Goal: Information Seeking & Learning: Learn about a topic

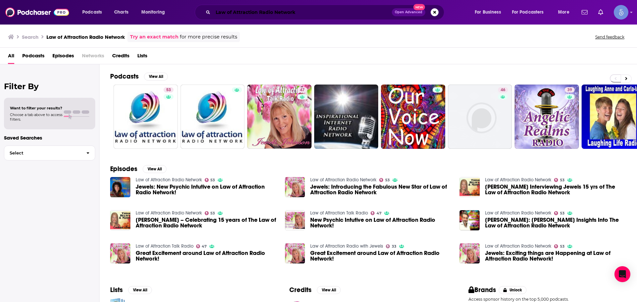
click at [321, 9] on input "Law of Attraction Radio Network" at bounding box center [302, 12] width 179 height 11
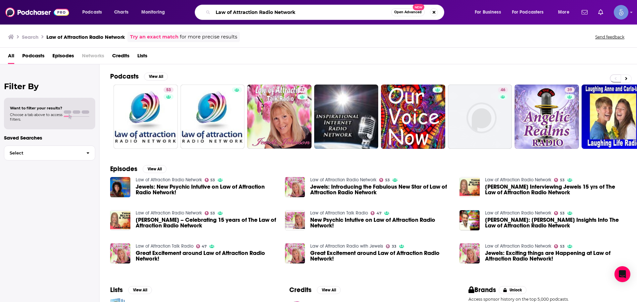
drag, startPoint x: 321, startPoint y: 9, endPoint x: 144, endPoint y: 7, distance: 176.9
click at [150, 8] on div "Podcasts Charts Monitoring Law of Attraction Radio Network Open Advanced New Fo…" at bounding box center [327, 12] width 498 height 15
paste input "Christina Lopes"
type input "Christina Lopes"
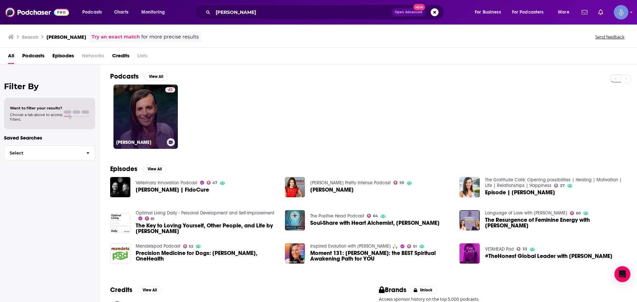
click at [142, 117] on link "43 Christina Lopes" at bounding box center [146, 117] width 64 height 64
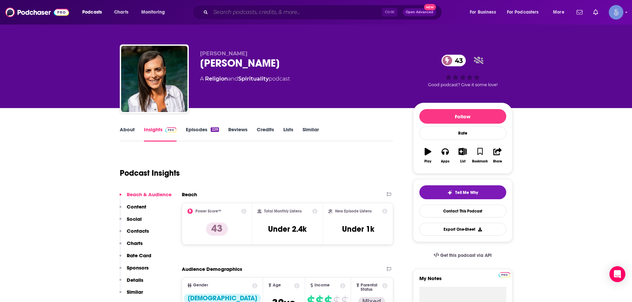
click at [253, 12] on input "Search podcasts, credits, & more..." at bounding box center [296, 12] width 171 height 11
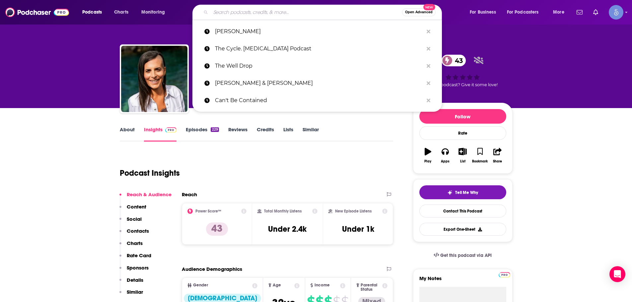
paste input "Intuitive Coaching with Amy Radio"
type input "Intuitive Coaching with Amy Radio"
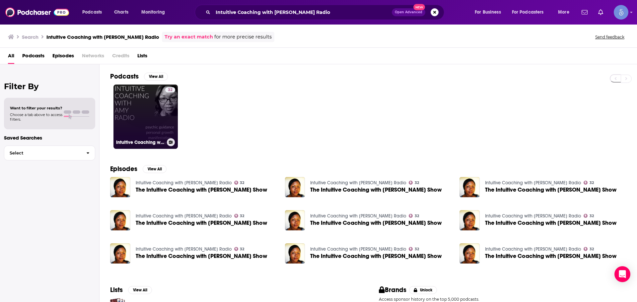
click at [129, 118] on link "32 Intuitive Coaching with Amy Radio" at bounding box center [146, 117] width 64 height 64
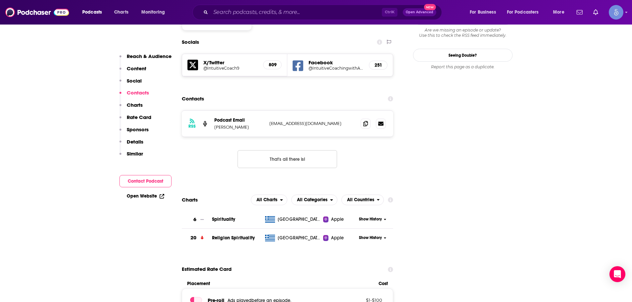
scroll to position [631, 0]
click at [249, 19] on div "Ctrl K Open Advanced New" at bounding box center [318, 12] width 250 height 15
click at [252, 14] on input "Search podcasts, credits, & more..." at bounding box center [296, 12] width 171 height 11
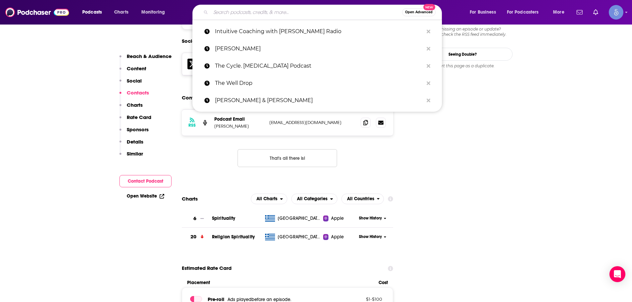
paste input "Timeless Spirituality"
type input "Timeless Spirituality"
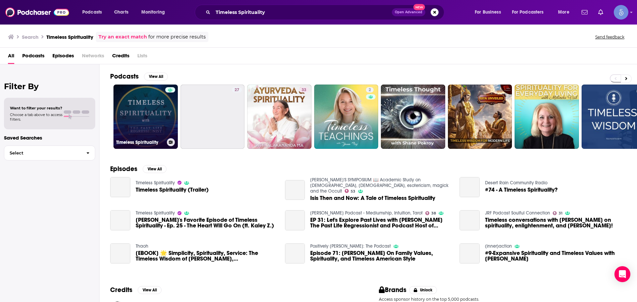
click at [148, 116] on link "Timeless Spirituality" at bounding box center [146, 117] width 64 height 64
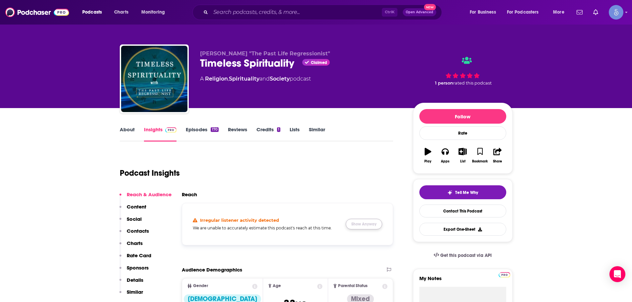
click at [357, 224] on button "Show Anyway" at bounding box center [364, 224] width 37 height 11
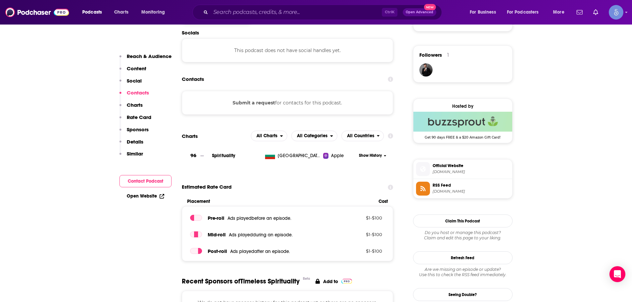
scroll to position [398, 0]
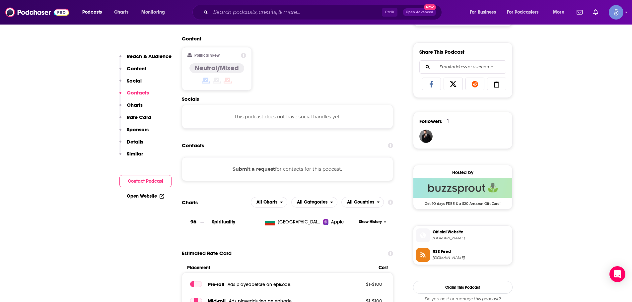
click at [233, 7] on div "Ctrl K Open Advanced New" at bounding box center [318, 12] width 250 height 15
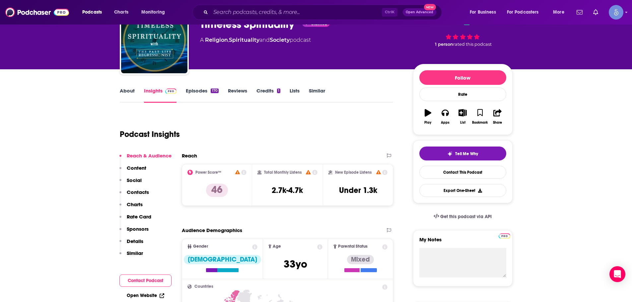
scroll to position [0, 0]
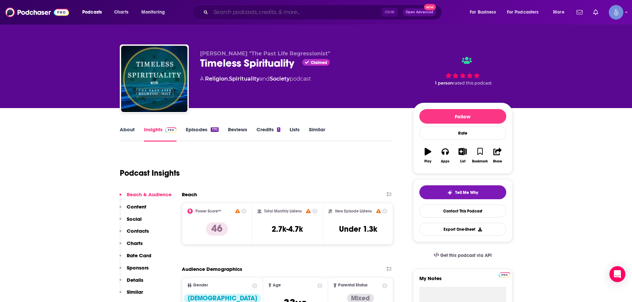
click at [250, 10] on input "Search podcasts, credits, & more..." at bounding box center [296, 12] width 171 height 11
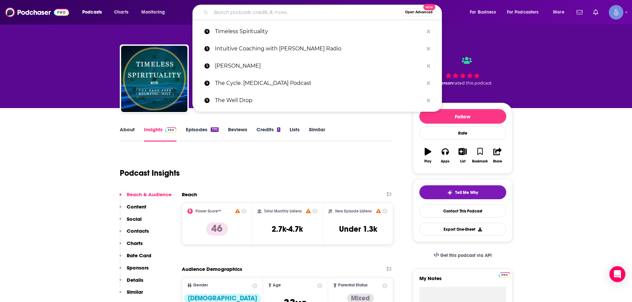
paste input "The Human Upgrade with Dave Asprey"
type input "The Human Upgrade with Dave Asprey"
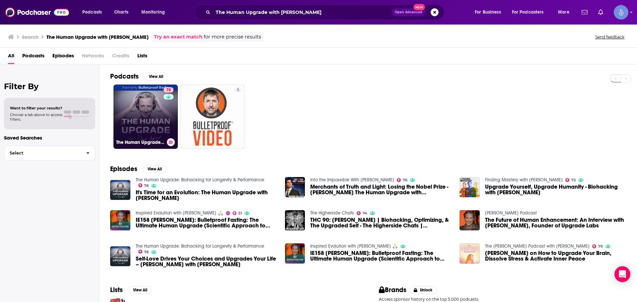
click at [160, 123] on link "78 The Human Upgrade: Biohacking for Longevity & Performance" at bounding box center [146, 117] width 64 height 64
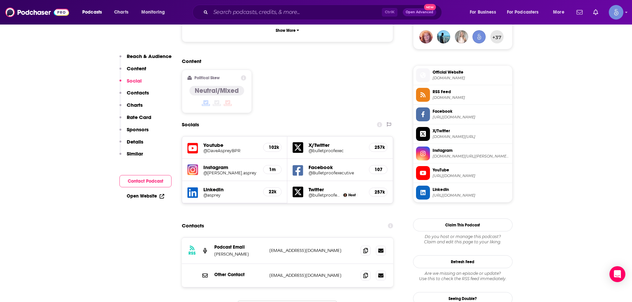
scroll to position [531, 0]
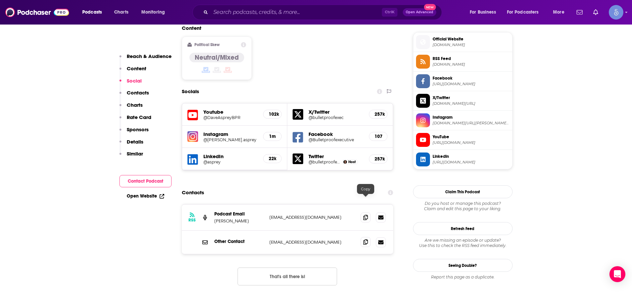
click at [366, 240] on icon at bounding box center [365, 242] width 5 height 5
click at [286, 10] on input "Search podcasts, credits, & more..." at bounding box center [296, 12] width 171 height 11
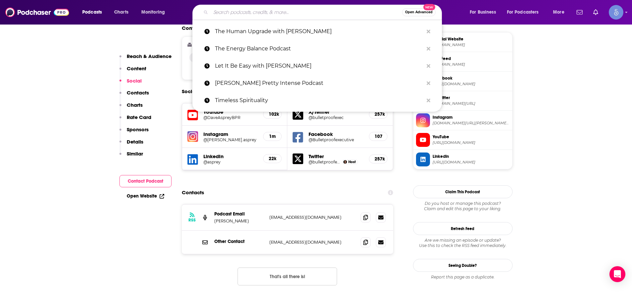
paste input "Timeless Spirituality"
type input "Timeless Spirituality"
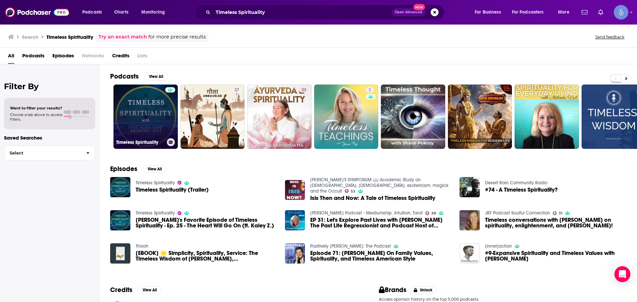
click at [140, 116] on link "Timeless Spirituality" at bounding box center [146, 117] width 64 height 64
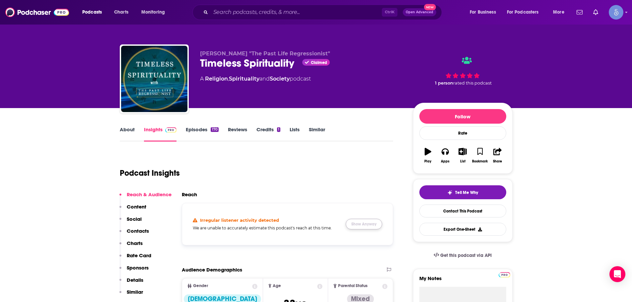
click at [374, 224] on button "Show Anyway" at bounding box center [364, 224] width 37 height 11
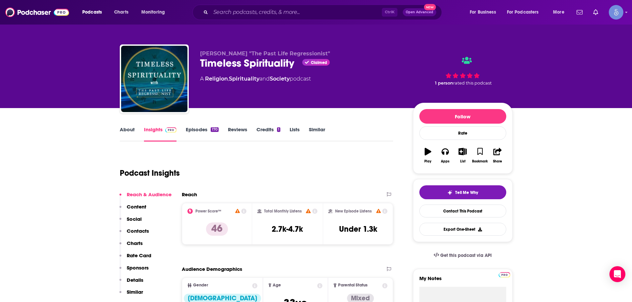
click at [238, 3] on div "Podcasts Charts Monitoring Ctrl K Open Advanced New For Business For Podcasters…" at bounding box center [316, 12] width 632 height 25
click at [237, 9] on input "Search podcasts, credits, & more..." at bounding box center [296, 12] width 171 height 11
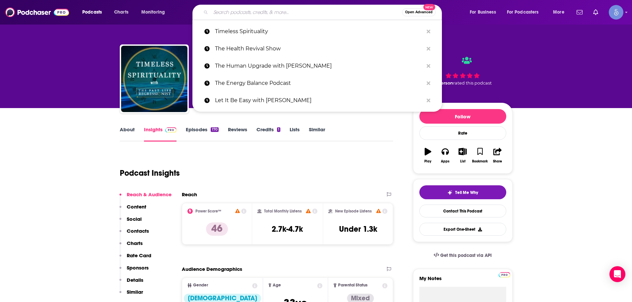
paste input "Faith Life Church with Keith Moore (Audio)"
type input "Faith Life Church with Keith Moore (Audio)"
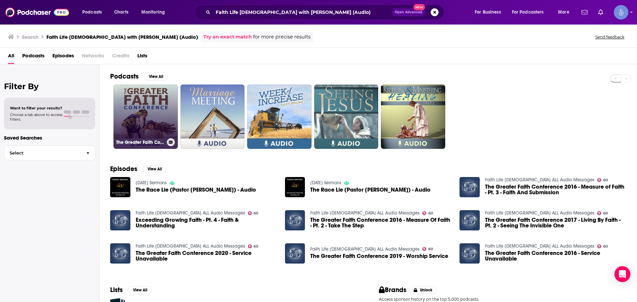
click at [149, 117] on link "The Greater Faith Conference (Audio)" at bounding box center [146, 117] width 64 height 64
click at [163, 124] on link "The Greater Faith Conference (Audio)" at bounding box center [146, 117] width 64 height 64
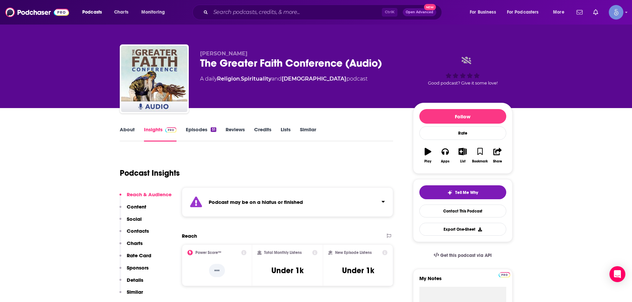
click at [388, 201] on div "Podcast may be on a hiatus or finished" at bounding box center [288, 203] width 212 height 30
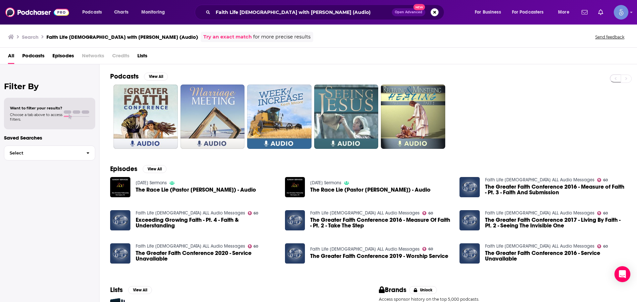
click at [430, 7] on div "Faith Life Church with Keith Moore (Audio) Open Advanced New" at bounding box center [320, 12] width 250 height 15
click at [438, 10] on button "Search podcasts, credits, & more..." at bounding box center [435, 12] width 8 height 8
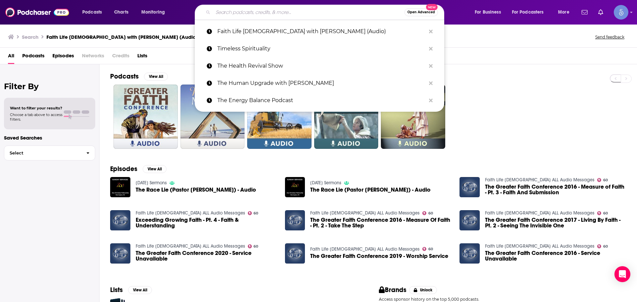
paste input "The Balanced Blonde // Soul On Fire"
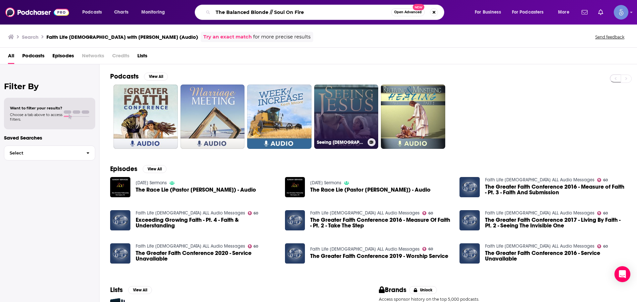
type input "The Balanced Blonde // Soul On Fire"
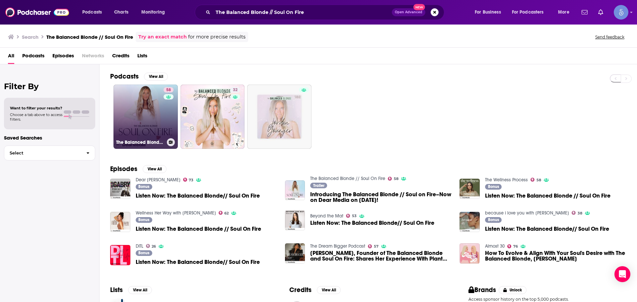
click at [152, 124] on link "58 The Balanced Blonde // Soul On Fire" at bounding box center [146, 117] width 64 height 64
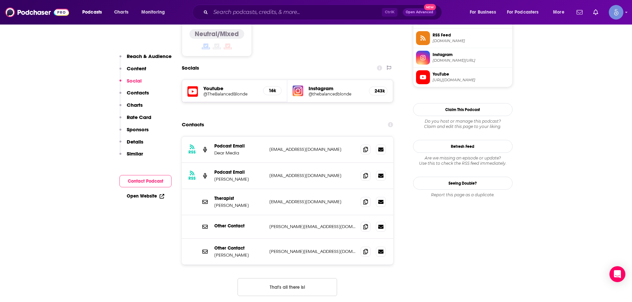
scroll to position [564, 0]
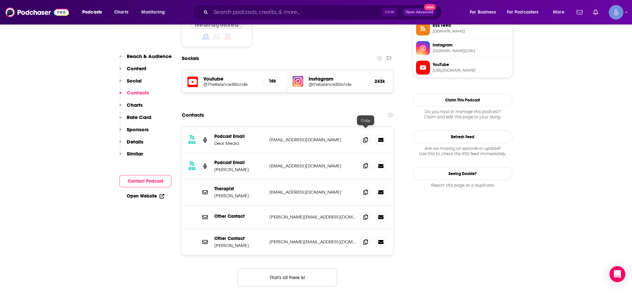
click at [362, 161] on span at bounding box center [366, 166] width 10 height 10
click at [245, 12] on input "Search podcasts, credits, & more..." at bounding box center [296, 12] width 171 height 11
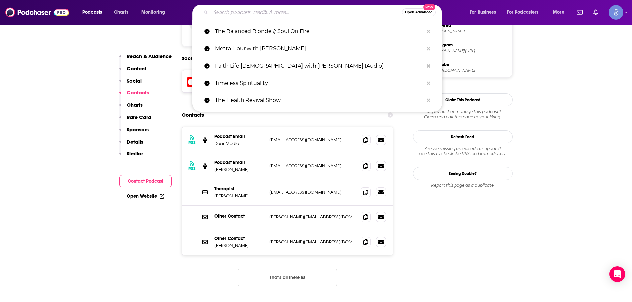
paste input "The Brain Candy Podcast"
type input "The Brain Candy Podcast"
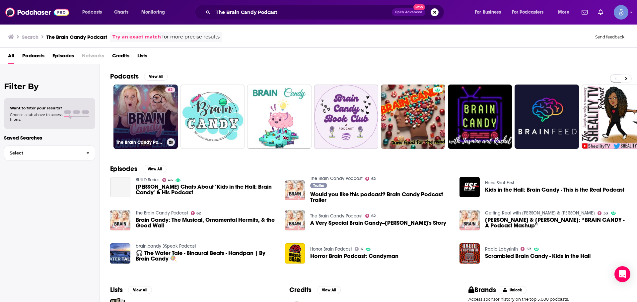
click at [124, 145] on h3 "The Brain Candy Podcast" at bounding box center [140, 143] width 48 height 6
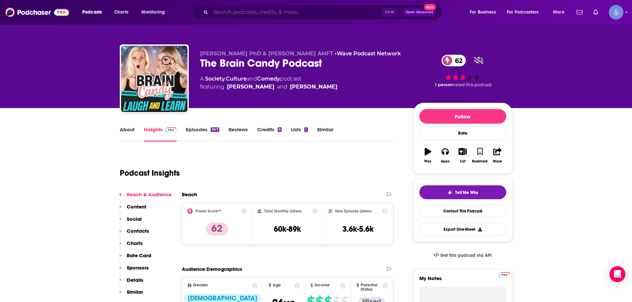
click at [237, 13] on input "Search podcasts, credits, & more..." at bounding box center [296, 12] width 171 height 11
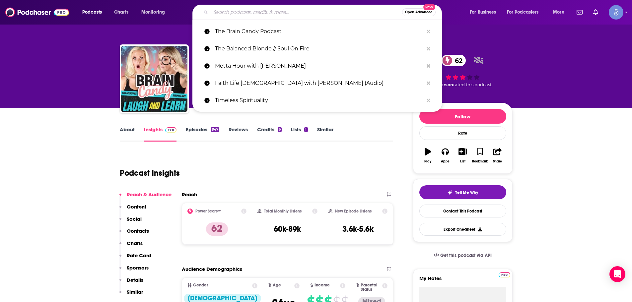
paste input "The Deep End w/Taylor Welch"
type input "The Deep End w/Taylor Welch"
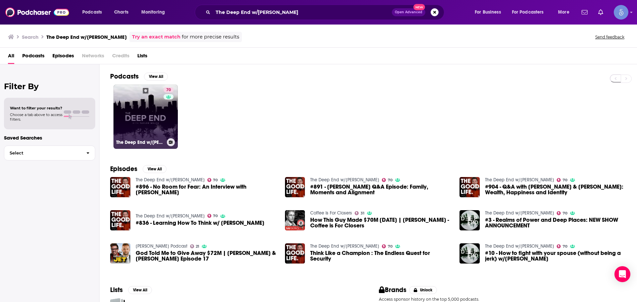
click at [148, 136] on link "70 The Deep End w/Taylor Welch" at bounding box center [146, 117] width 64 height 64
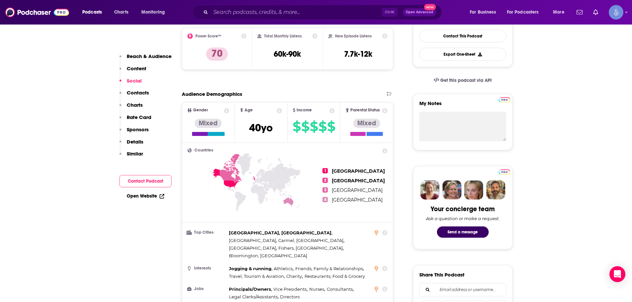
scroll to position [33, 0]
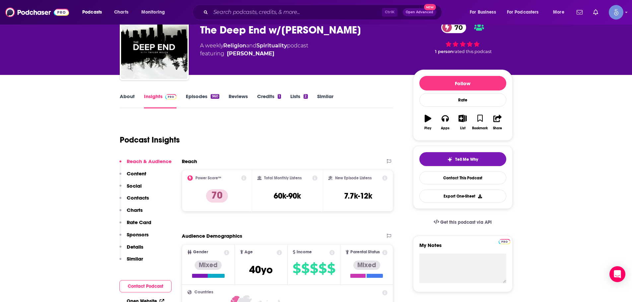
click at [229, 18] on div "Ctrl K Open Advanced New" at bounding box center [318, 12] width 250 height 15
click at [230, 13] on input "Search podcasts, credits, & more..." at bounding box center [296, 12] width 171 height 11
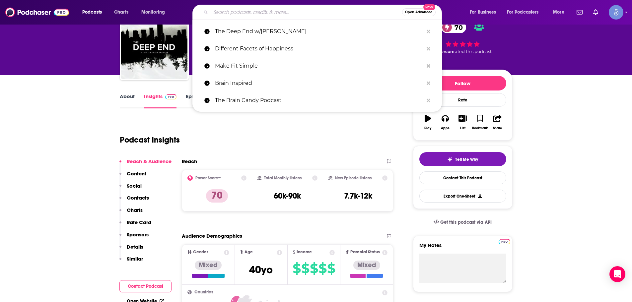
paste input "New Dimensions"
type input "New Dimensions"
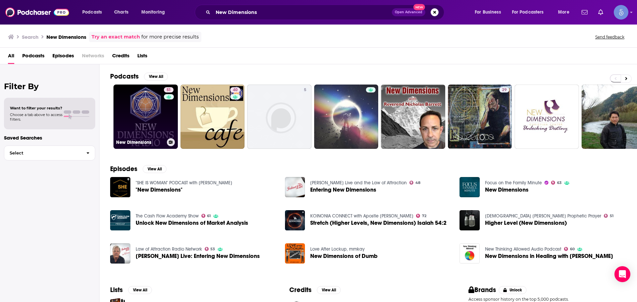
click at [154, 129] on link "51 New Dimensions" at bounding box center [146, 117] width 64 height 64
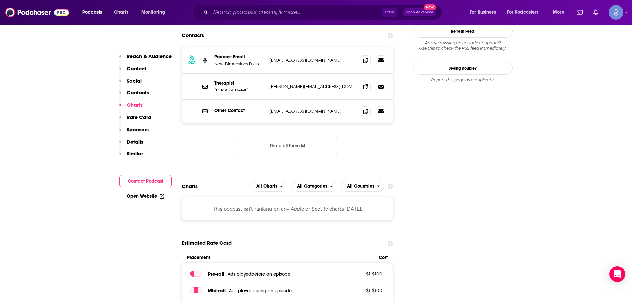
scroll to position [465, 0]
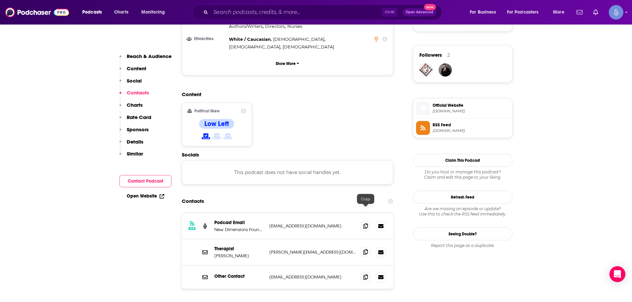
click at [368, 247] on span at bounding box center [366, 252] width 10 height 10
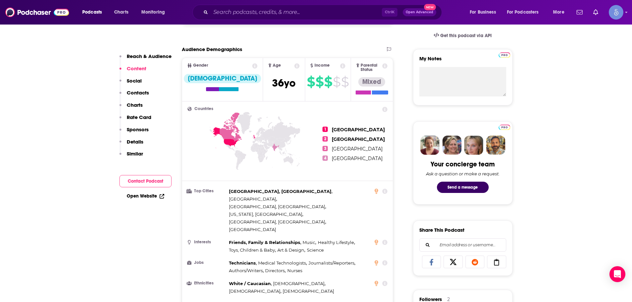
scroll to position [133, 0]
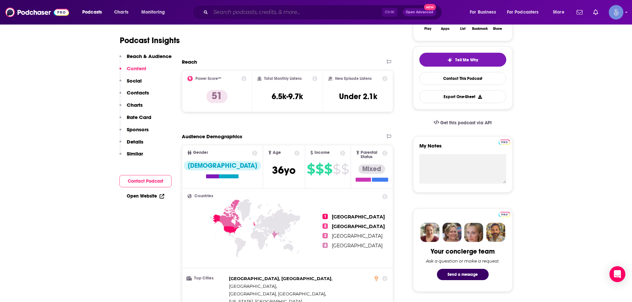
click at [300, 13] on input "Search podcasts, credits, & more..." at bounding box center [296, 12] width 171 height 11
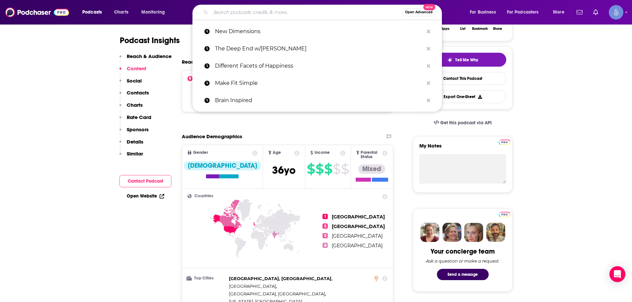
paste input "The Evolving Wellness Podcast with Sarah Kleiner Wellness"
type input "The Evolving Wellness Podcast with Sarah Kleiner Wellness"
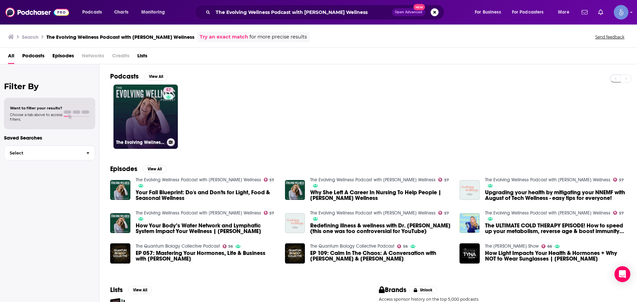
click at [166, 117] on div "57" at bounding box center [170, 112] width 12 height 51
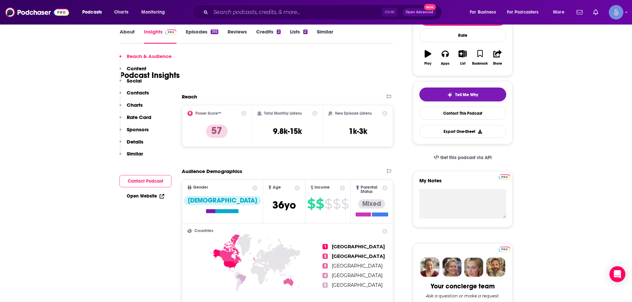
scroll to position [66, 0]
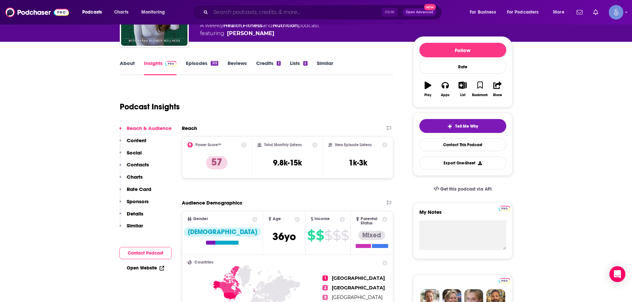
click at [224, 16] on input "Search podcasts, credits, & more..." at bounding box center [296, 12] width 171 height 11
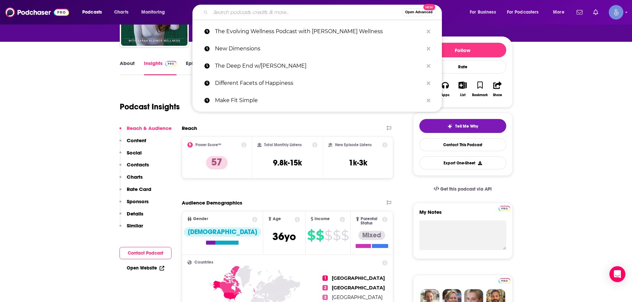
paste input "The Awakening Her Podcast"
type input "The Awakening Her Podcast"
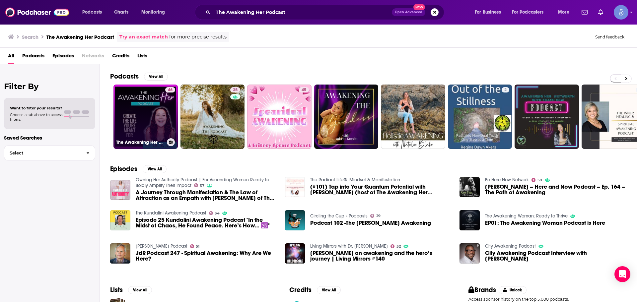
click at [144, 127] on link "46 The Awakening Her Podcast" at bounding box center [146, 117] width 64 height 64
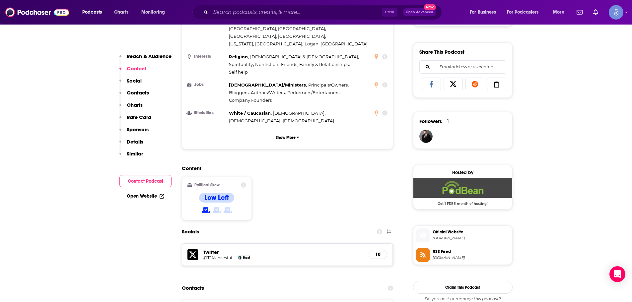
scroll to position [166, 0]
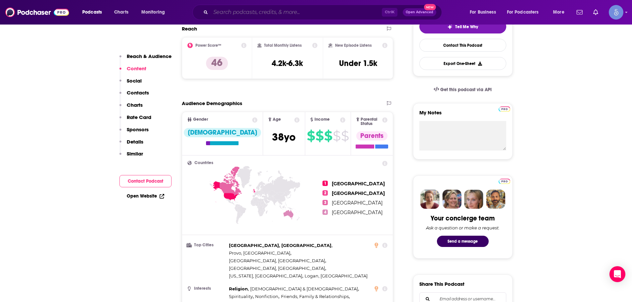
click at [249, 11] on input "Search podcasts, credits, & more..." at bounding box center [296, 12] width 171 height 11
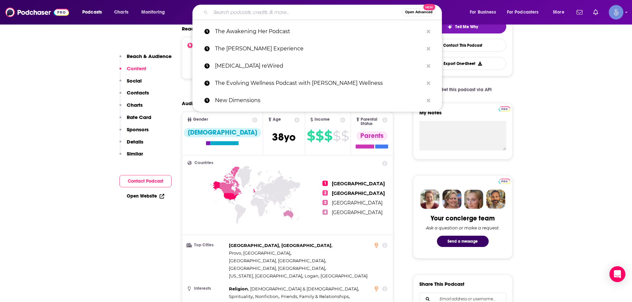
paste input "Magick Woman: Creating a Life of Wild Freedom"
type input "Magick Woman: Creating a Life of Wild Freedom"
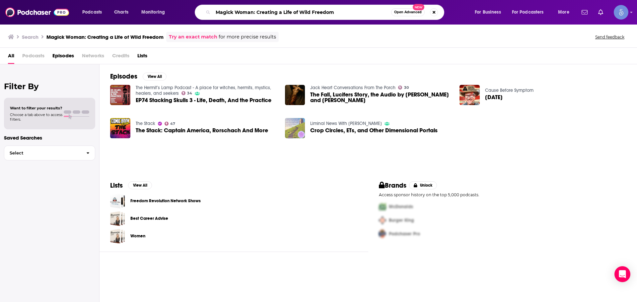
drag, startPoint x: 255, startPoint y: 10, endPoint x: 354, endPoint y: -9, distance: 101.4
click at [354, 0] on html "Podcasts Charts Monitoring Magick Woman: Creating a Life of Wild Freedom Open A…" at bounding box center [318, 151] width 637 height 302
type input "Magick Woman"
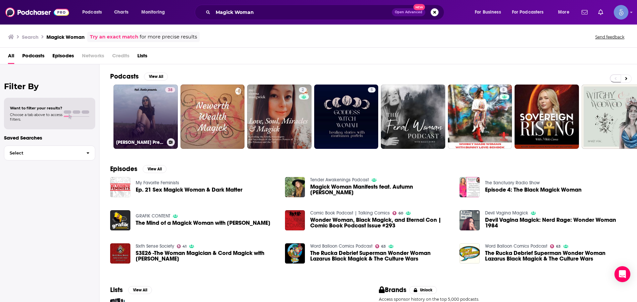
click at [154, 123] on link "38 Kait Fowlie Presents: Magick Woman Radio" at bounding box center [146, 117] width 64 height 64
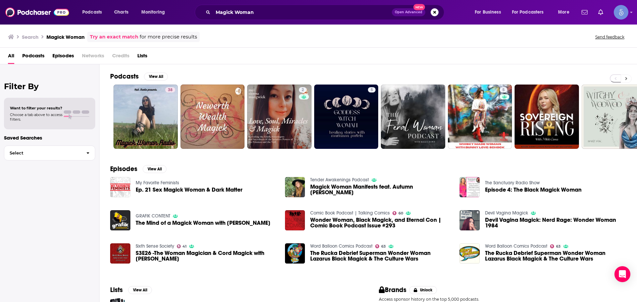
click at [626, 77] on icon at bounding box center [626, 78] width 2 height 5
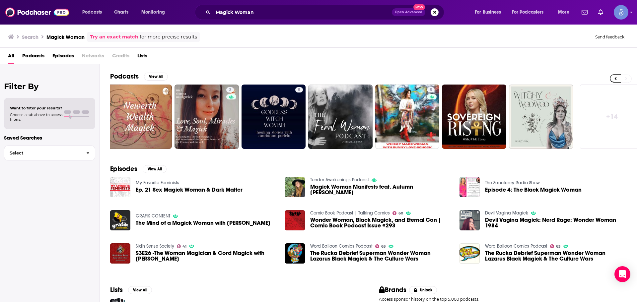
scroll to position [0, 83]
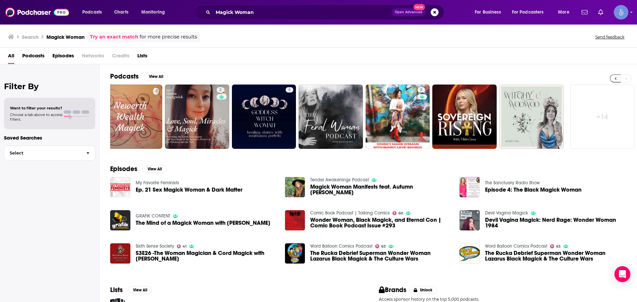
click at [619, 79] on button at bounding box center [615, 78] width 11 height 8
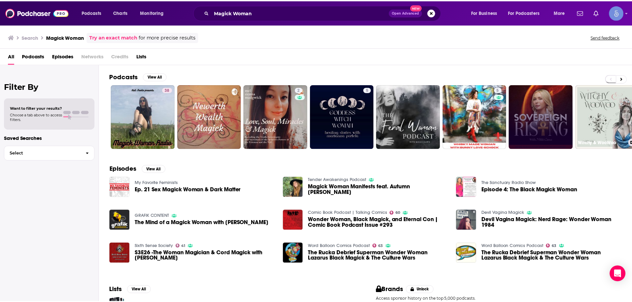
scroll to position [0, 0]
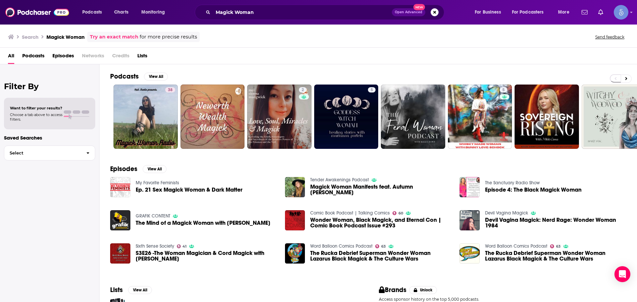
click at [275, 7] on div "Magick Woman Open Advanced New" at bounding box center [320, 12] width 250 height 15
drag, startPoint x: 275, startPoint y: 11, endPoint x: 197, endPoint y: 19, distance: 79.1
click at [199, 19] on div "Magick Woman Open Advanced New" at bounding box center [320, 12] width 250 height 15
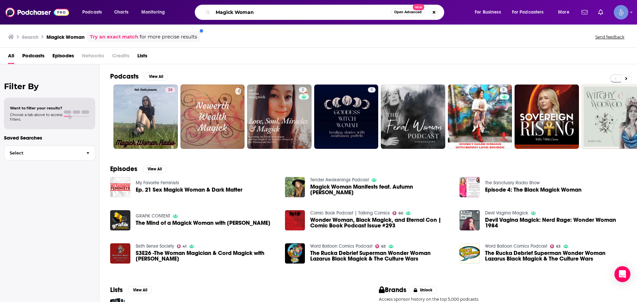
paste input "SHE SPEAKS SHE HEALS Podcast with Doctor Shanno"
type input "SHE SPEAKS SHE HEALS Podcast with Doctor [PERSON_NAME]"
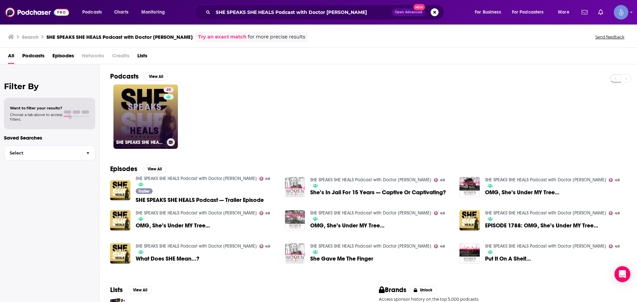
click at [172, 101] on div "49" at bounding box center [170, 112] width 12 height 51
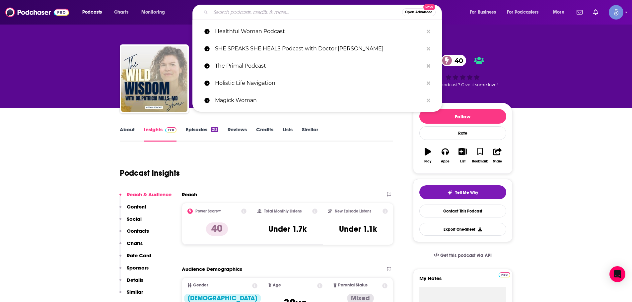
click at [258, 16] on input "Search podcasts, credits, & more..." at bounding box center [307, 12] width 192 height 11
paste input "The Well Drop"
type input "The Well Drop"
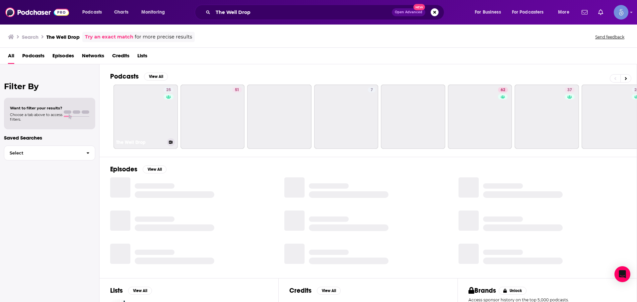
click at [139, 115] on link "25 The Well Drop" at bounding box center [146, 117] width 64 height 64
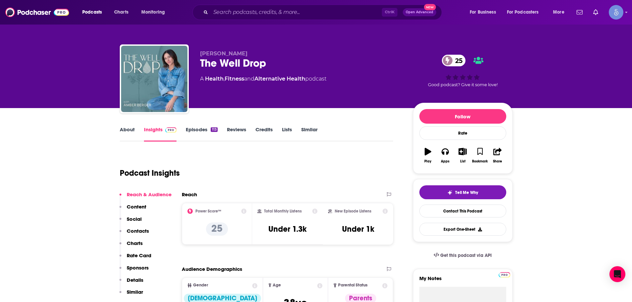
click at [341, 185] on div "Podcast Insights" at bounding box center [254, 169] width 269 height 34
